Goal: Task Accomplishment & Management: Use online tool/utility

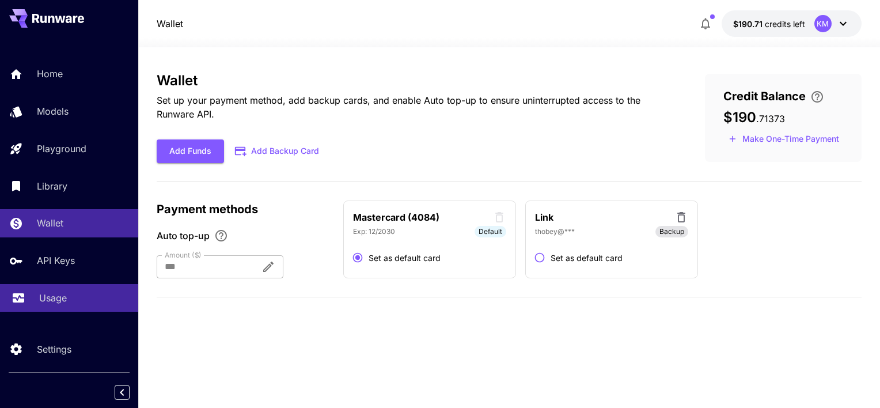
click at [69, 295] on div "Usage" at bounding box center [84, 298] width 90 height 14
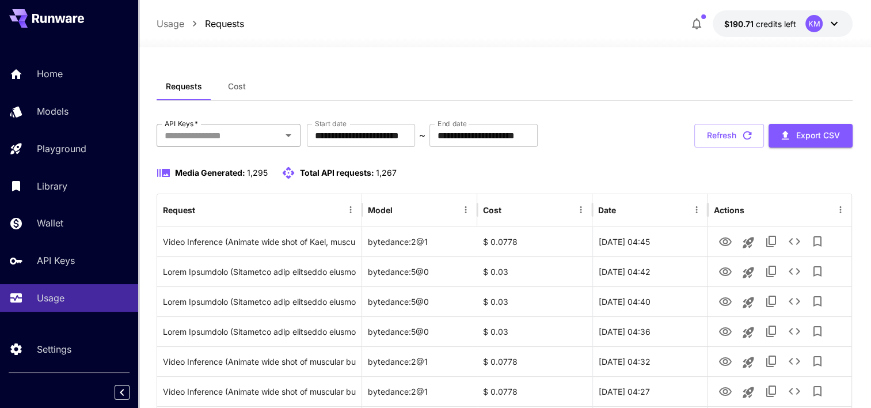
click at [239, 143] on div "API Keys   *" at bounding box center [229, 135] width 144 height 23
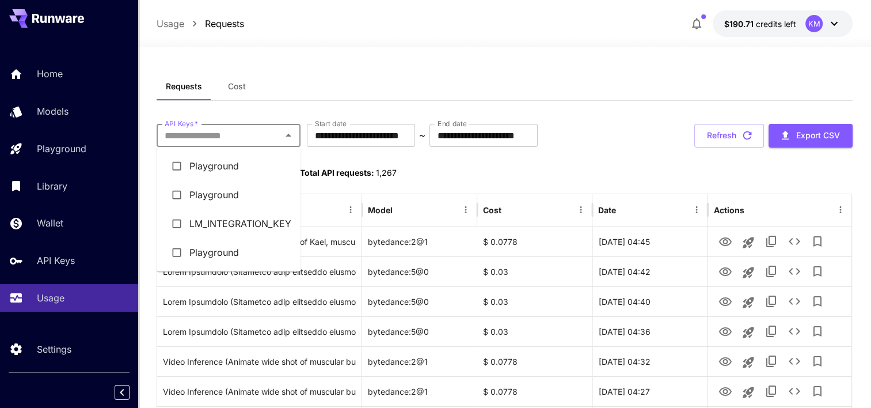
click at [246, 216] on li "LM_INTEGRATION_KEY" at bounding box center [229, 223] width 144 height 29
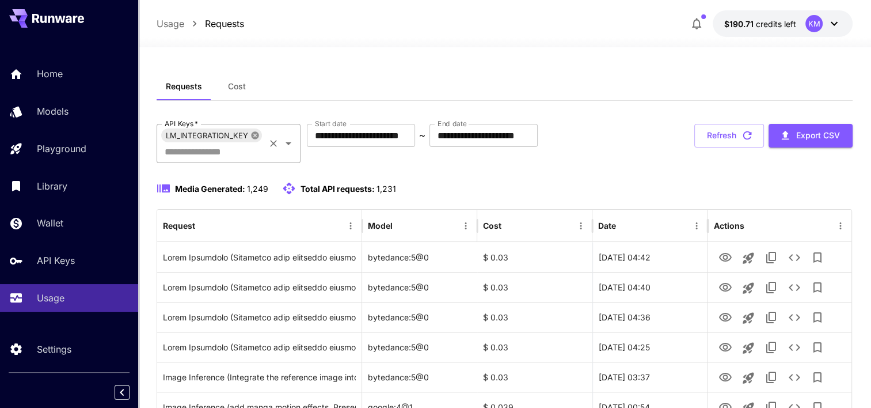
click at [256, 132] on icon at bounding box center [254, 134] width 7 height 7
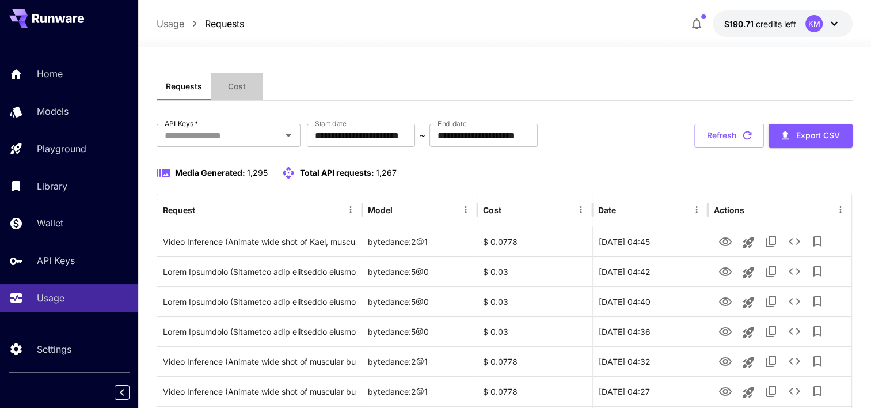
click at [228, 91] on span "Cost" at bounding box center [237, 86] width 18 height 10
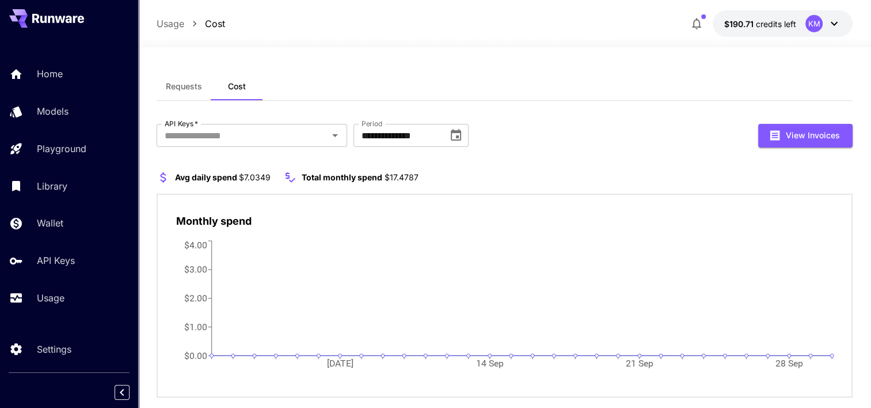
click at [189, 91] on span "Requests" at bounding box center [184, 86] width 36 height 10
